Goal: Transaction & Acquisition: Purchase product/service

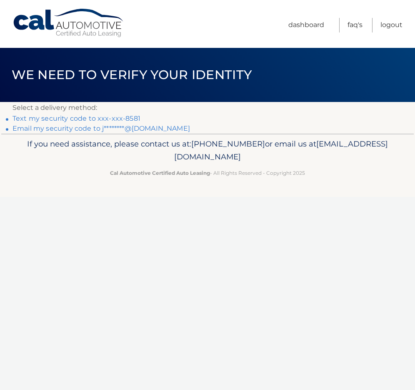
click at [53, 120] on link "Text my security code to xxx-xxx-8581" at bounding box center [77, 119] width 128 height 8
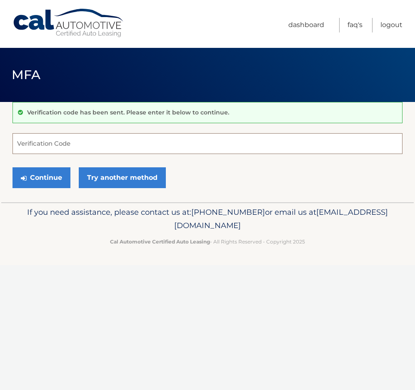
click at [47, 141] on input "Verification Code" at bounding box center [208, 143] width 390 height 21
type input "605072"
click at [47, 175] on button "Continue" at bounding box center [42, 178] width 58 height 21
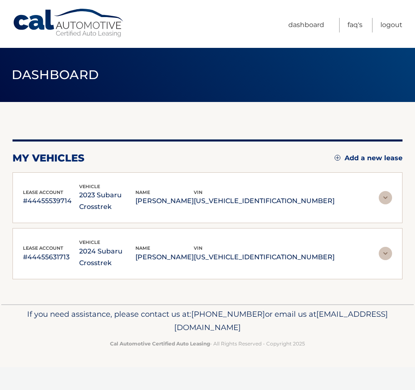
click at [387, 191] on img at bounding box center [385, 197] width 13 height 13
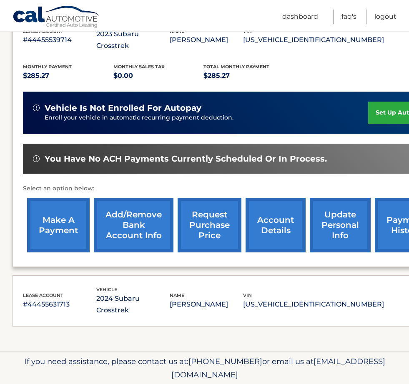
scroll to position [169, 0]
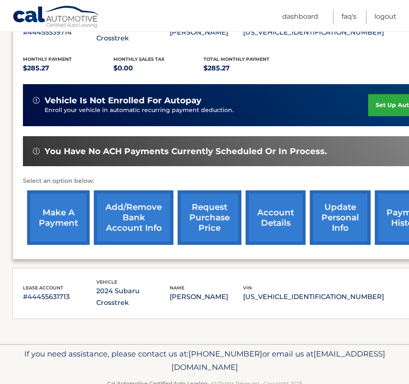
click at [52, 208] on link "make a payment" at bounding box center [58, 217] width 63 height 55
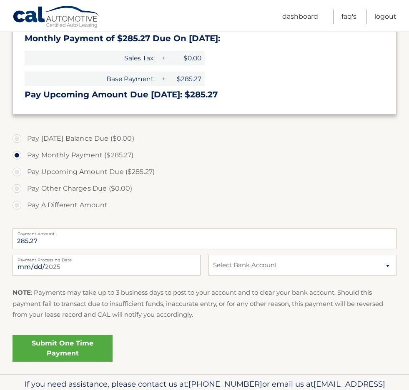
scroll to position [205, 0]
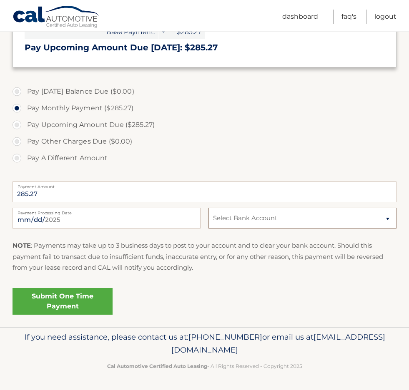
click at [388, 219] on select "Select Bank Account Checking TD BANK NA *****4905 Checking BANK OF AMERICA, N.A…" at bounding box center [302, 218] width 188 height 21
select select "Y2MwYzA5MzAtYjA3YS00NjkwLThlY2EtMTQ2Yjc2NjA0MDYy"
click at [208, 208] on select "Select Bank Account Checking TD BANK NA *****4905 Checking BANK OF AMERICA, N.A…" at bounding box center [302, 218] width 188 height 21
click at [54, 303] on link "Submit One Time Payment" at bounding box center [63, 301] width 100 height 27
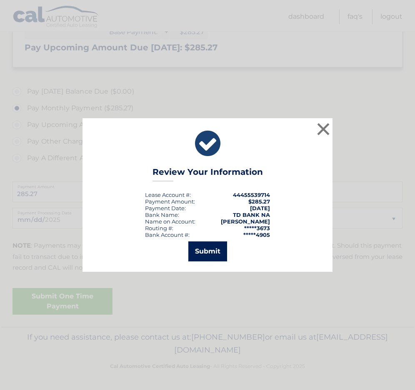
click at [213, 252] on button "Submit" at bounding box center [207, 252] width 39 height 20
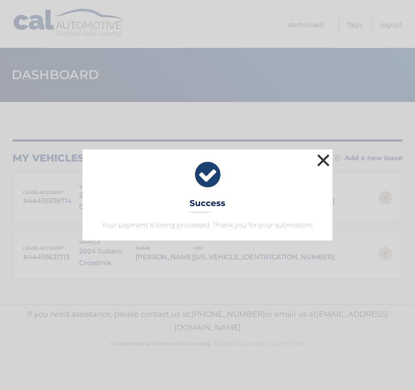
click at [325, 161] on button "×" at bounding box center [323, 160] width 17 height 17
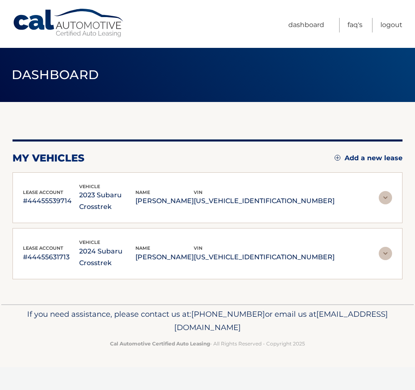
click at [385, 247] on img at bounding box center [385, 253] width 13 height 13
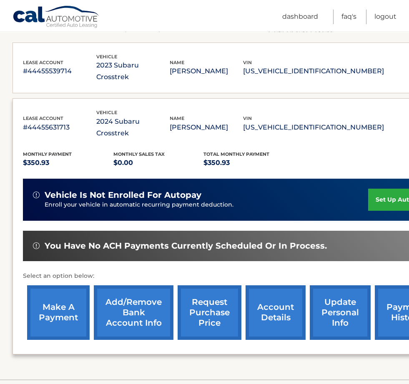
scroll to position [165, 0]
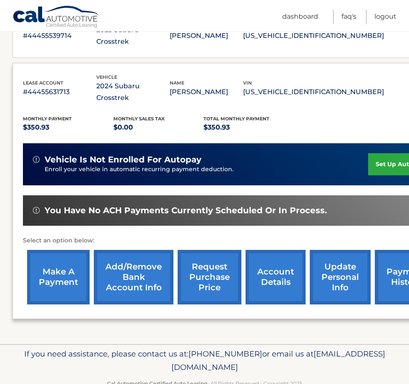
click at [61, 254] on link "make a payment" at bounding box center [58, 277] width 63 height 55
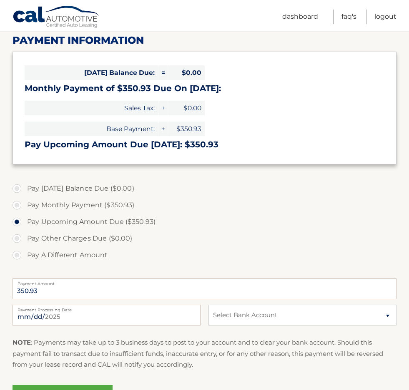
scroll to position [125, 0]
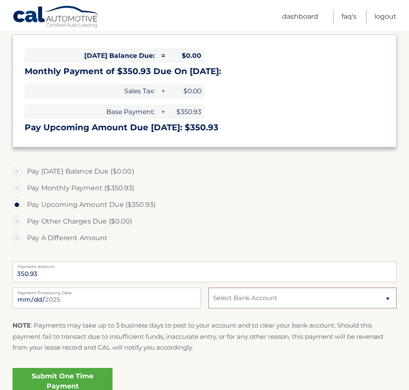
click at [387, 298] on select "Select Bank Account Checking TD BANK NA *****4905 Checking BANK OF AMERICA, N.A…" at bounding box center [302, 298] width 188 height 21
select select "NGEyZDk2ZDYtMjJkMS00NmI4LWJlZmYtNmYxOGZjMGUwNmI3"
click at [208, 288] on select "Select Bank Account Checking TD BANK NA *****4905 Checking BANK OF AMERICA, N.A…" at bounding box center [302, 298] width 188 height 21
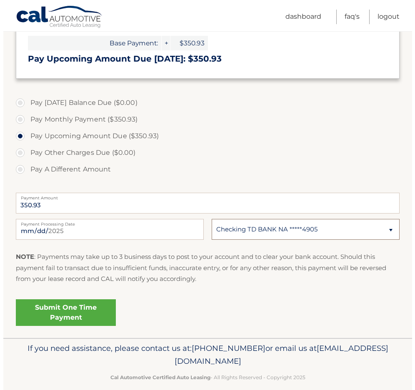
scroll to position [205, 0]
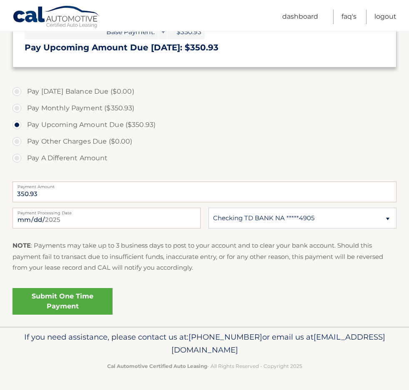
click at [45, 305] on link "Submit One Time Payment" at bounding box center [63, 301] width 100 height 27
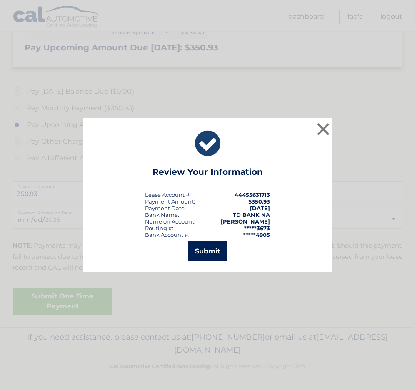
click at [202, 256] on button "Submit" at bounding box center [207, 252] width 39 height 20
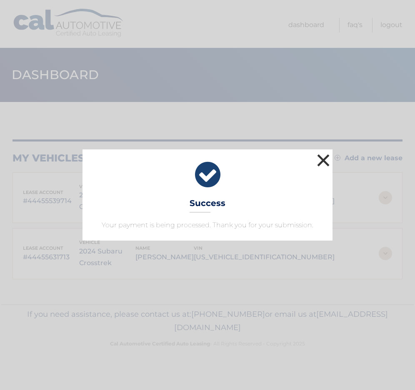
click at [320, 159] on button "×" at bounding box center [323, 160] width 17 height 17
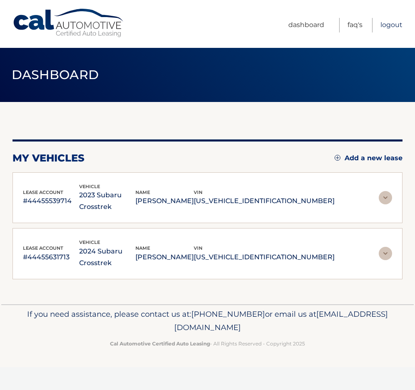
click at [390, 24] on link "Logout" at bounding box center [391, 25] width 22 height 15
